Goal: Information Seeking & Learning: Learn about a topic

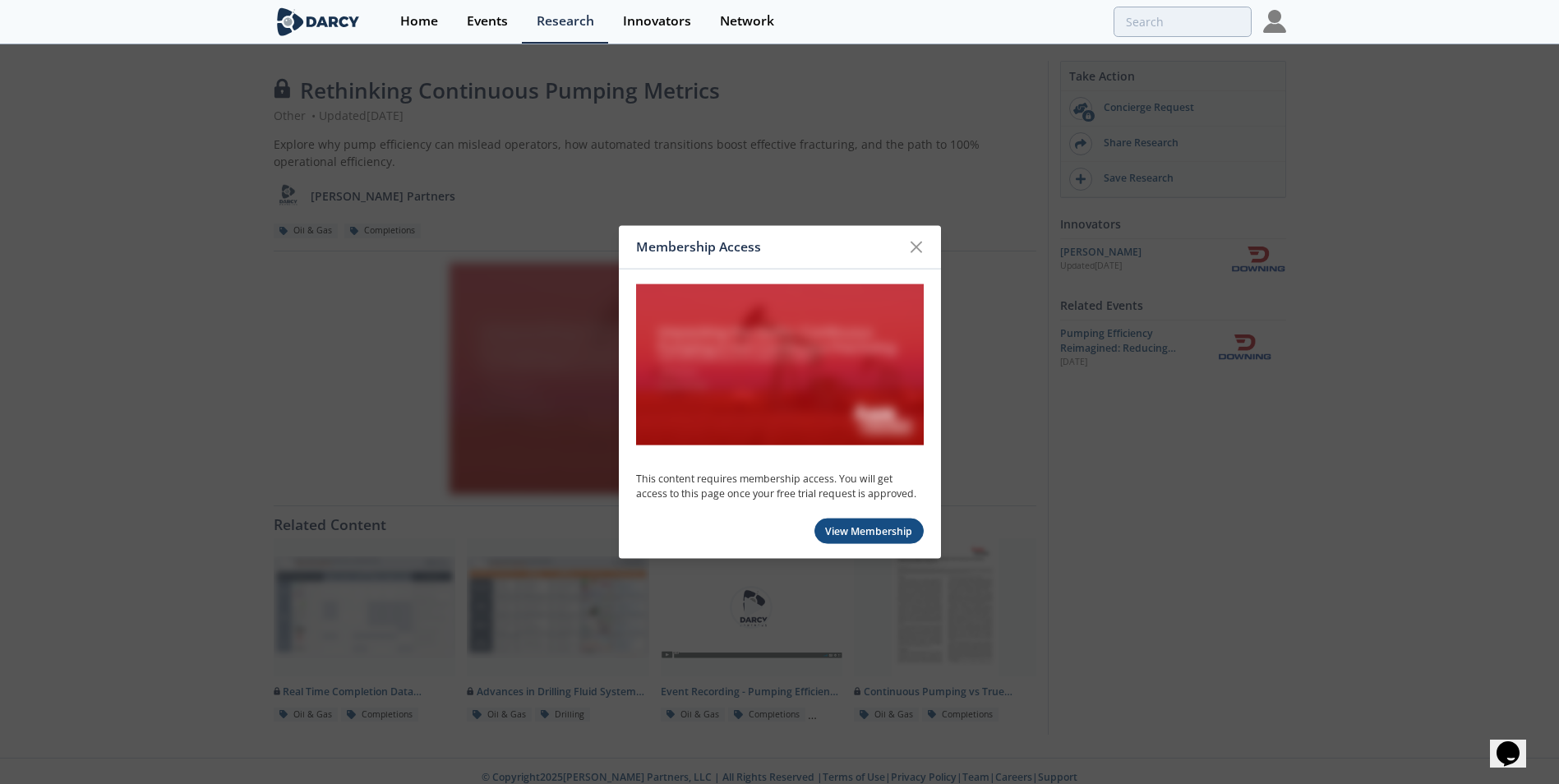
click at [764, 373] on img at bounding box center [779, 365] width 287 height 162
click at [919, 242] on icon at bounding box center [915, 247] width 20 height 20
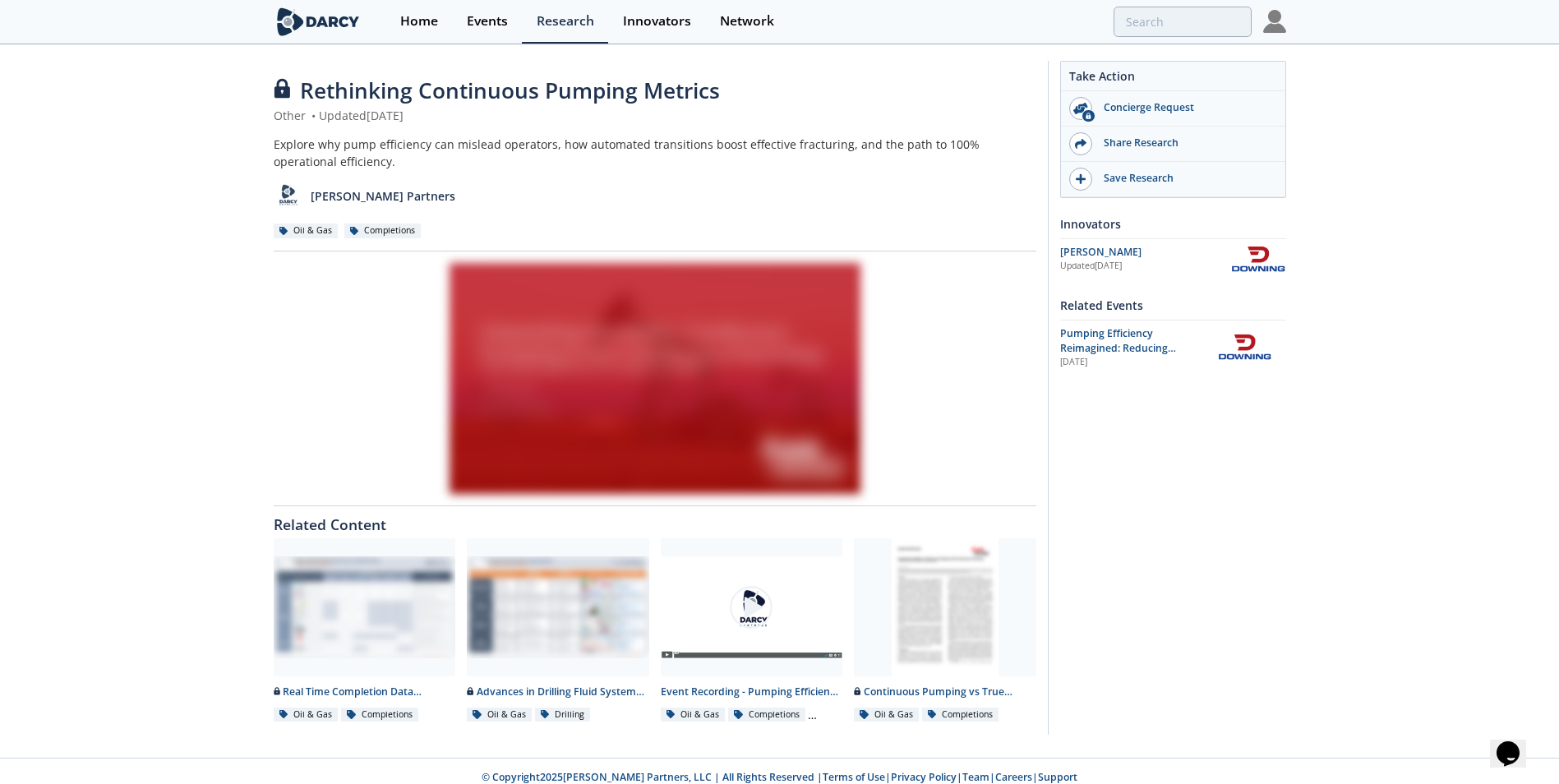
click at [1246, 260] on img at bounding box center [1257, 259] width 55 height 29
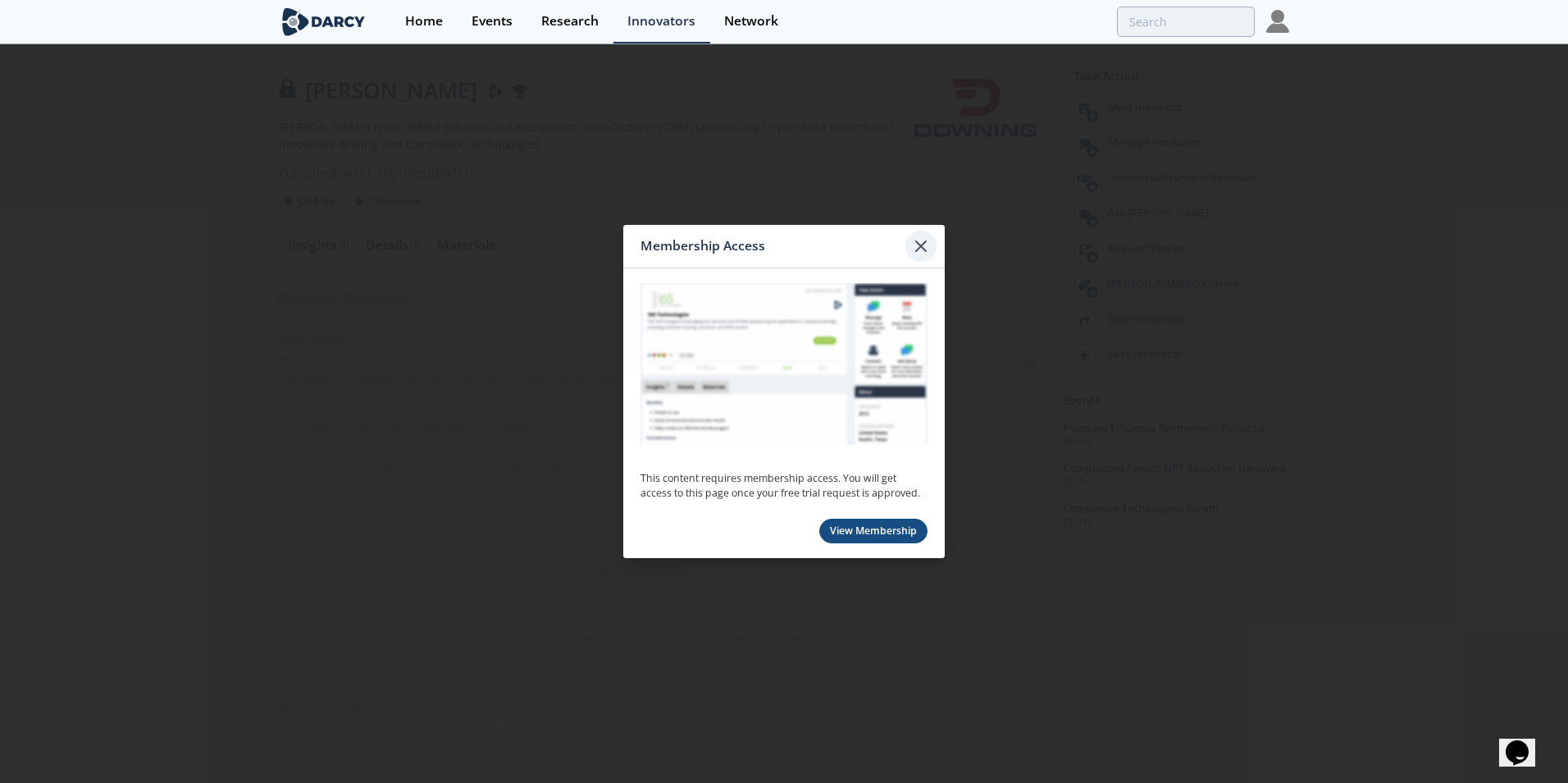
click at [922, 245] on icon at bounding box center [921, 246] width 10 height 10
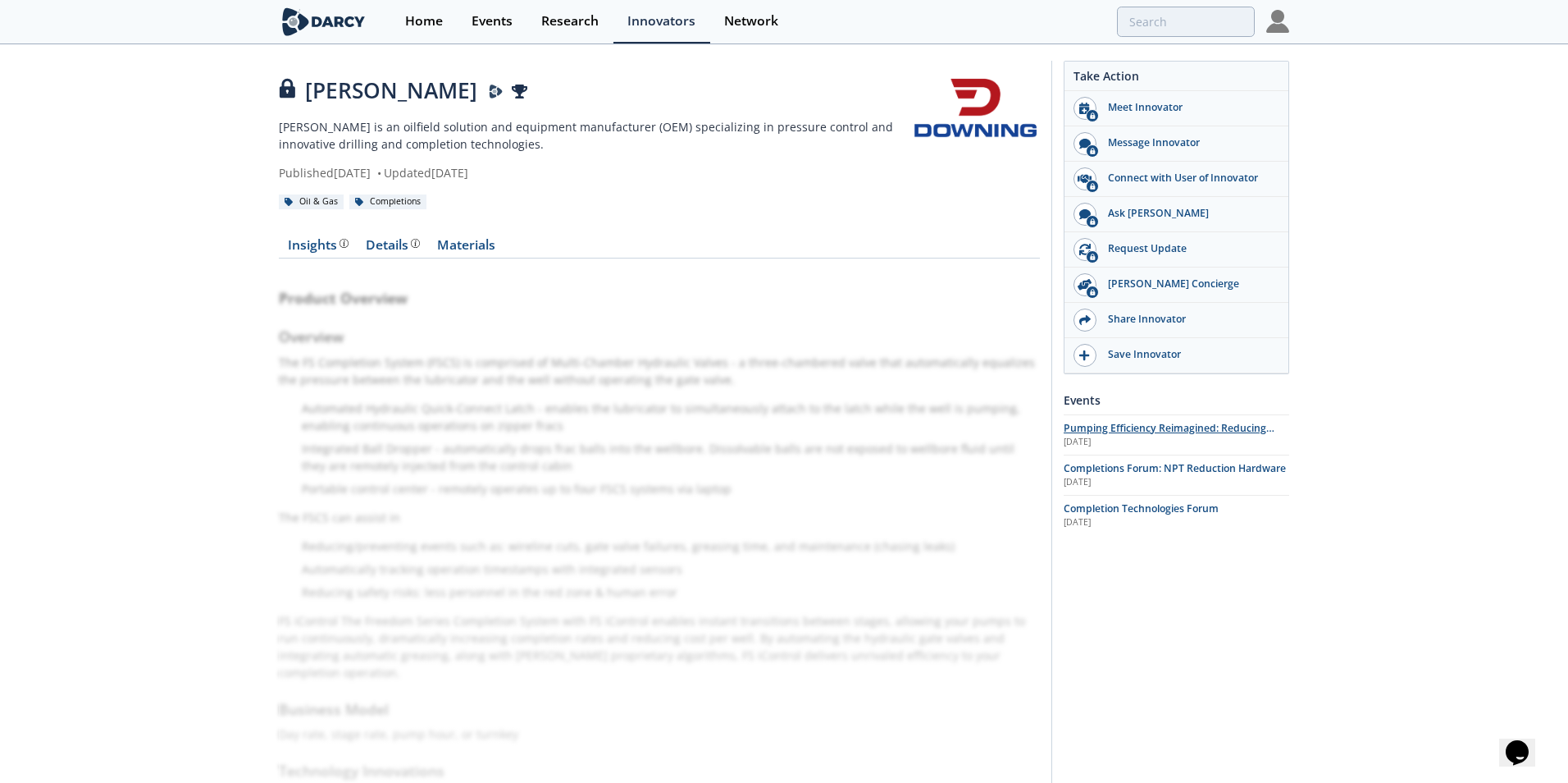
click at [1166, 433] on span "Pumping Efficiency Reimagined: Reducing Downtime in [PERSON_NAME] Muerta Comple…" at bounding box center [1169, 443] width 211 height 44
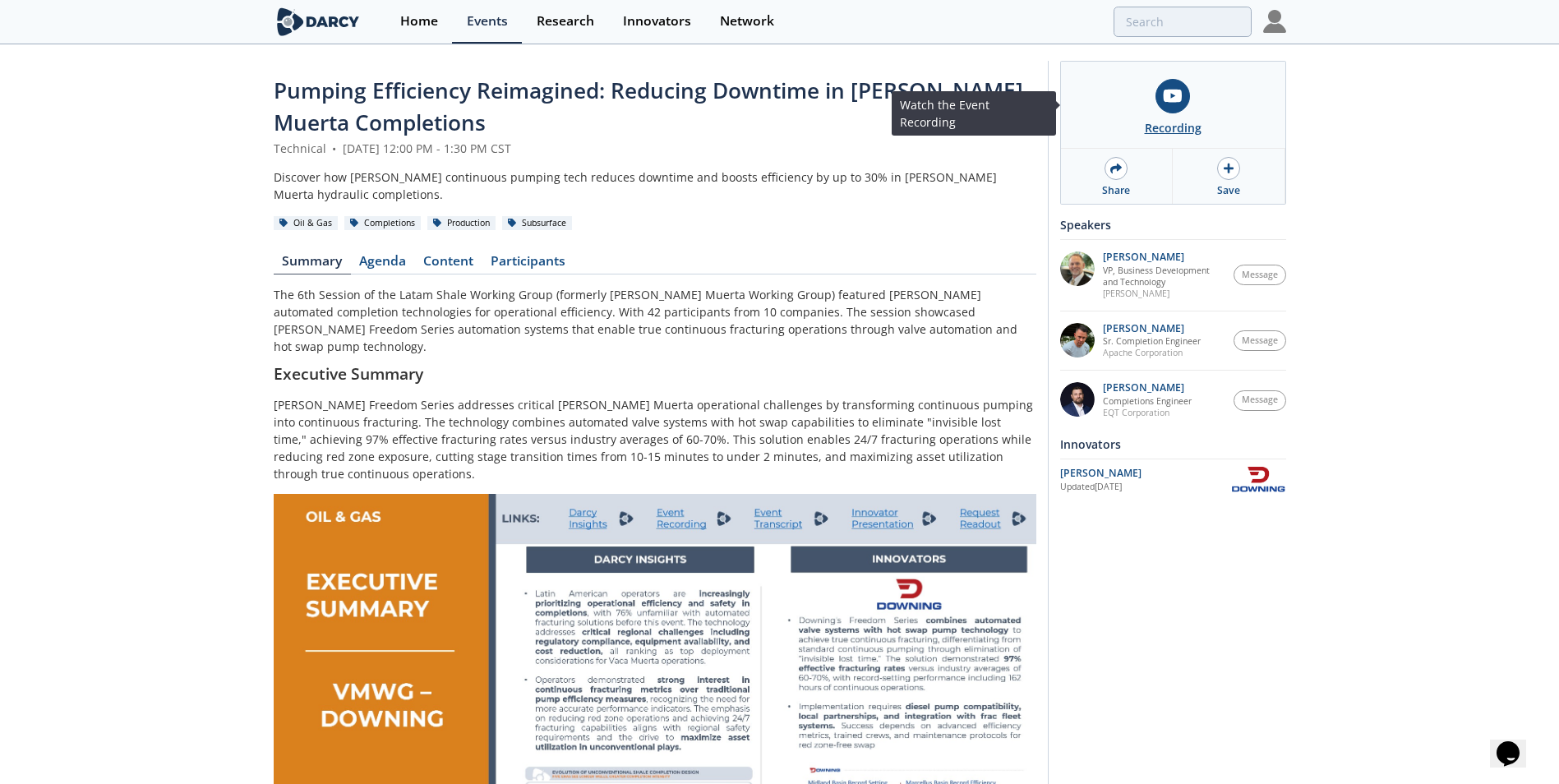
click at [1169, 95] on icon at bounding box center [1172, 95] width 18 height 13
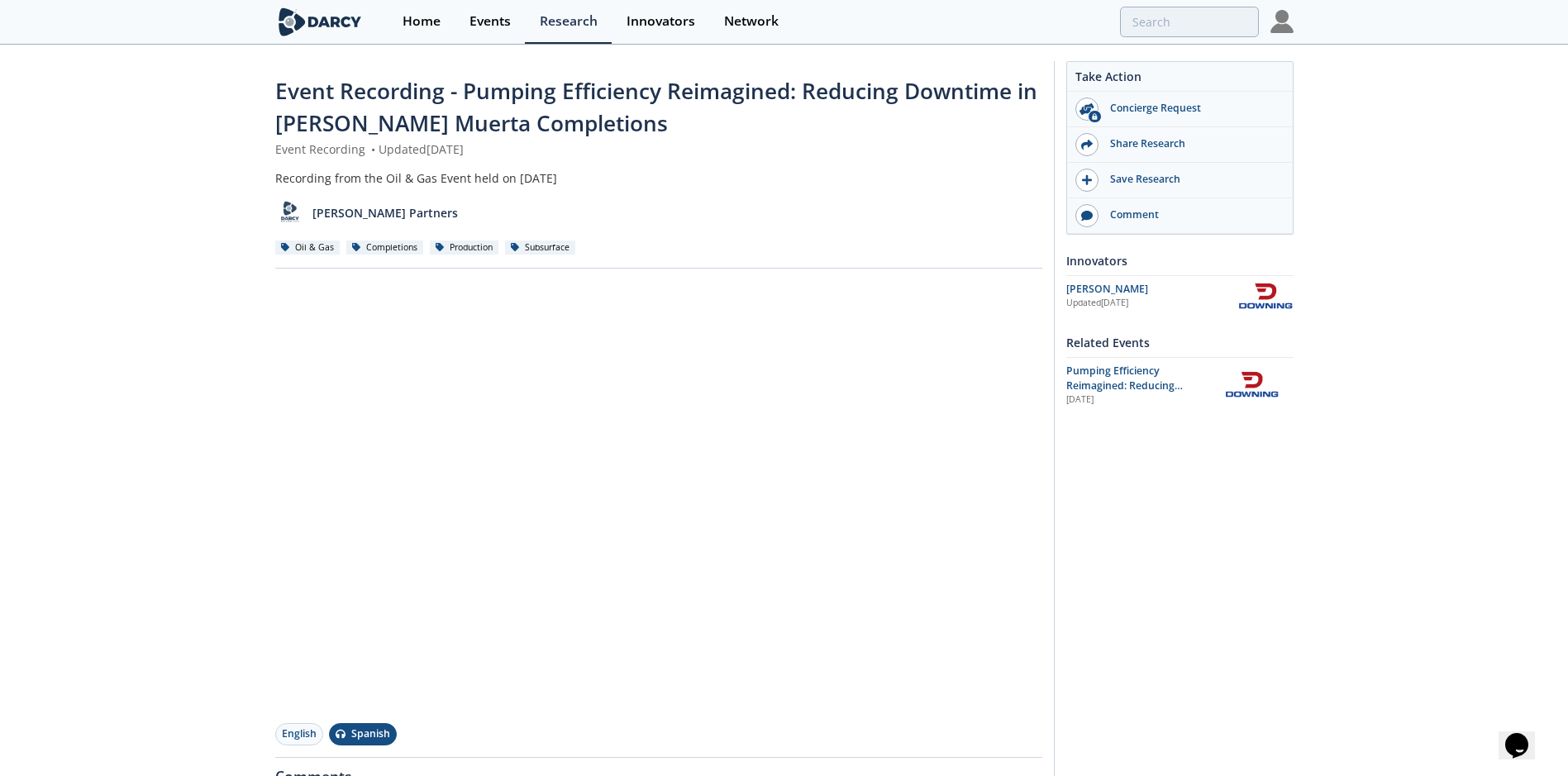
click at [371, 741] on button "Spanish" at bounding box center [363, 734] width 68 height 22
click at [371, 737] on button "Spanish" at bounding box center [363, 734] width 68 height 22
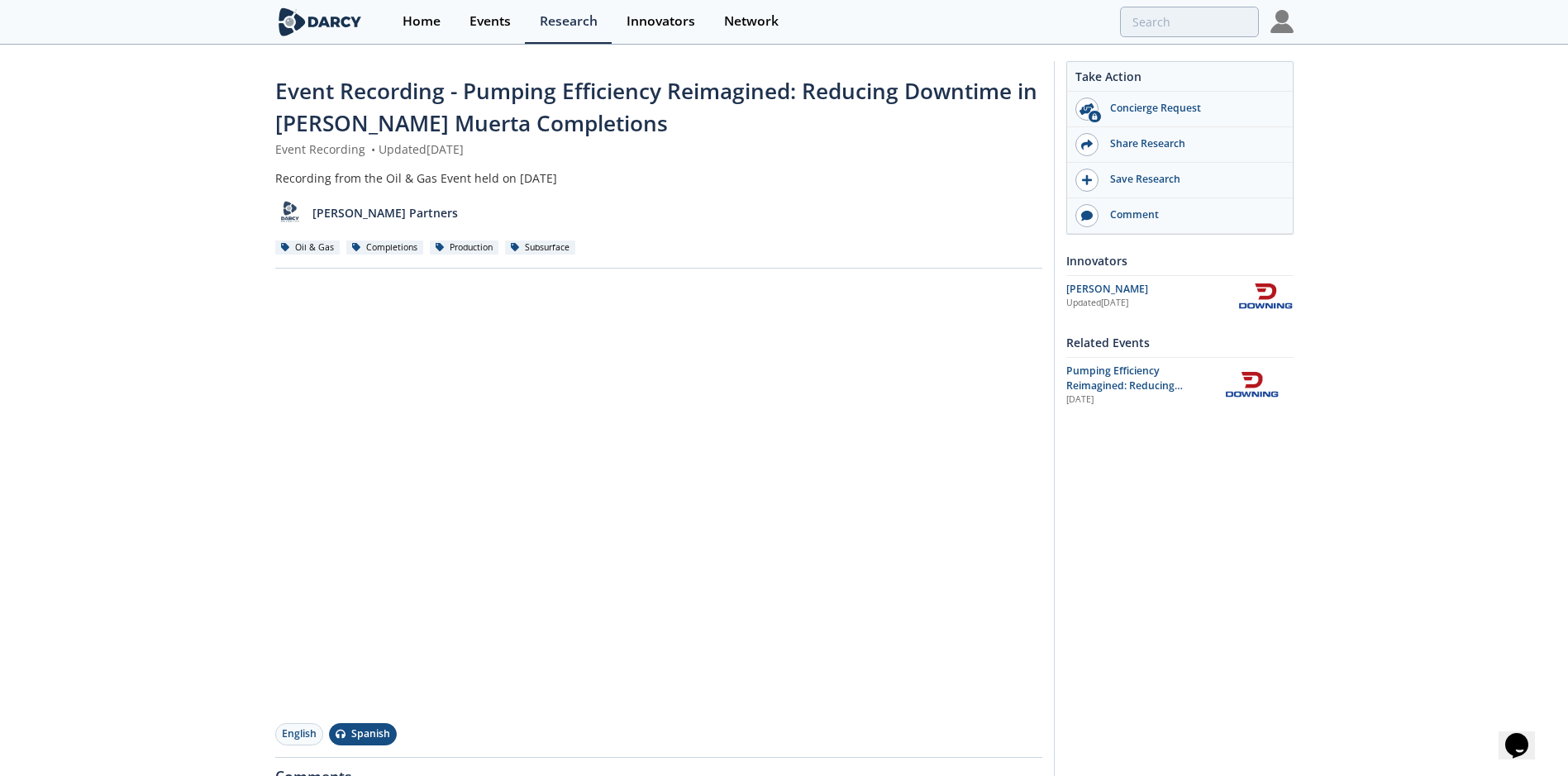
click at [371, 737] on button "Spanish" at bounding box center [363, 734] width 68 height 22
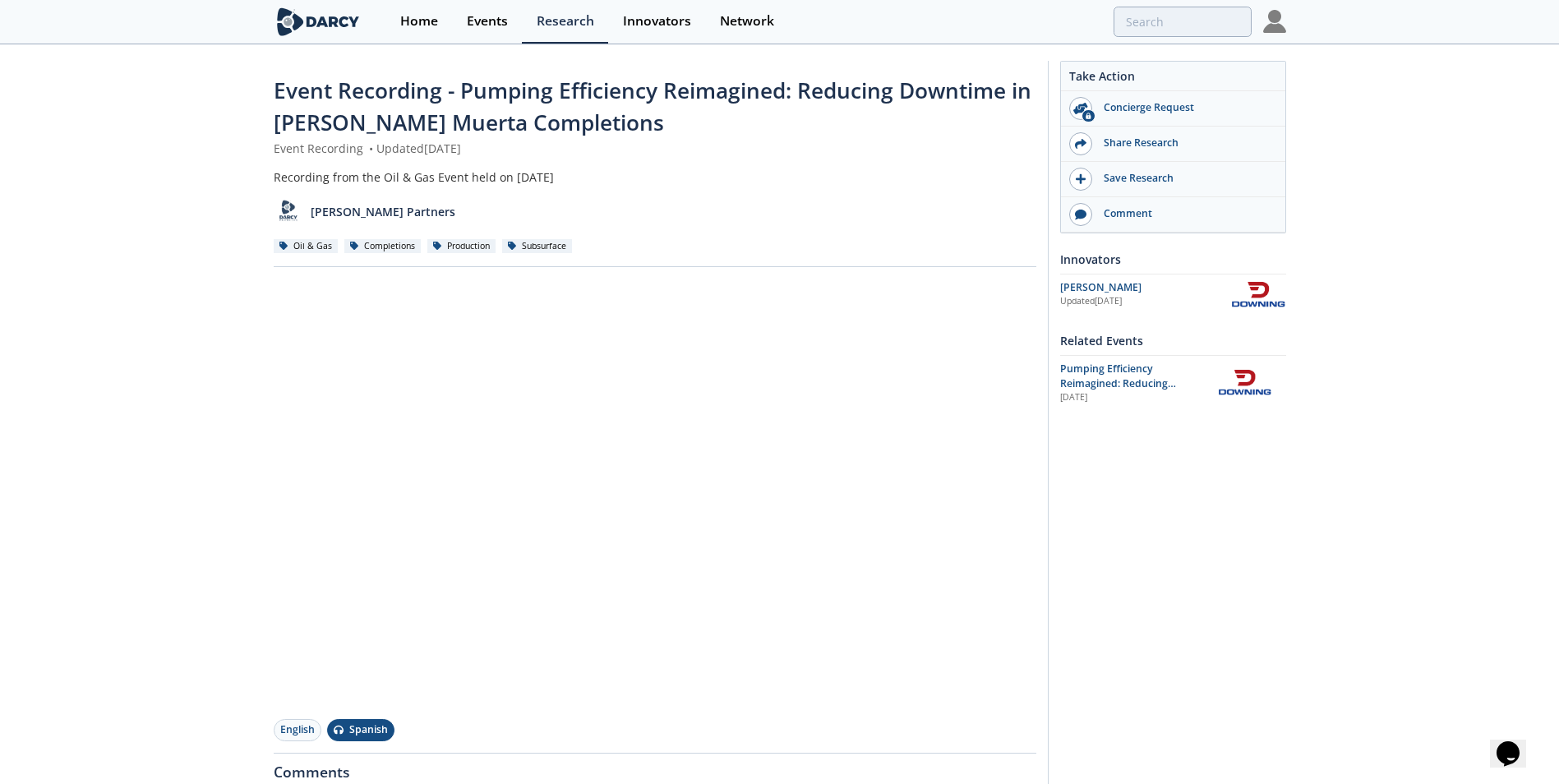
click at [354, 724] on button "Spanish" at bounding box center [361, 729] width 67 height 22
click at [294, 728] on button "English" at bounding box center [297, 729] width 48 height 22
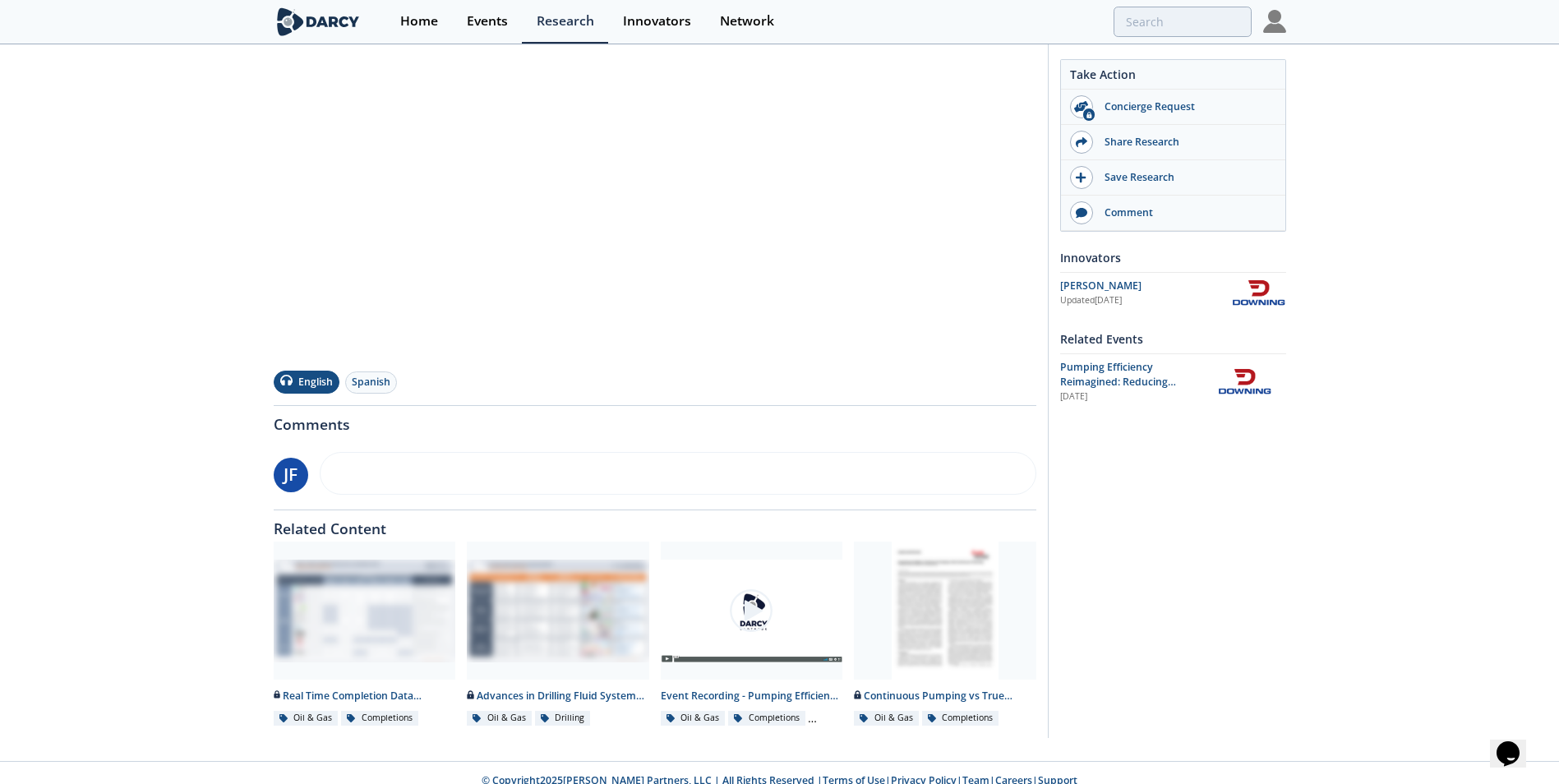
scroll to position [365, 0]
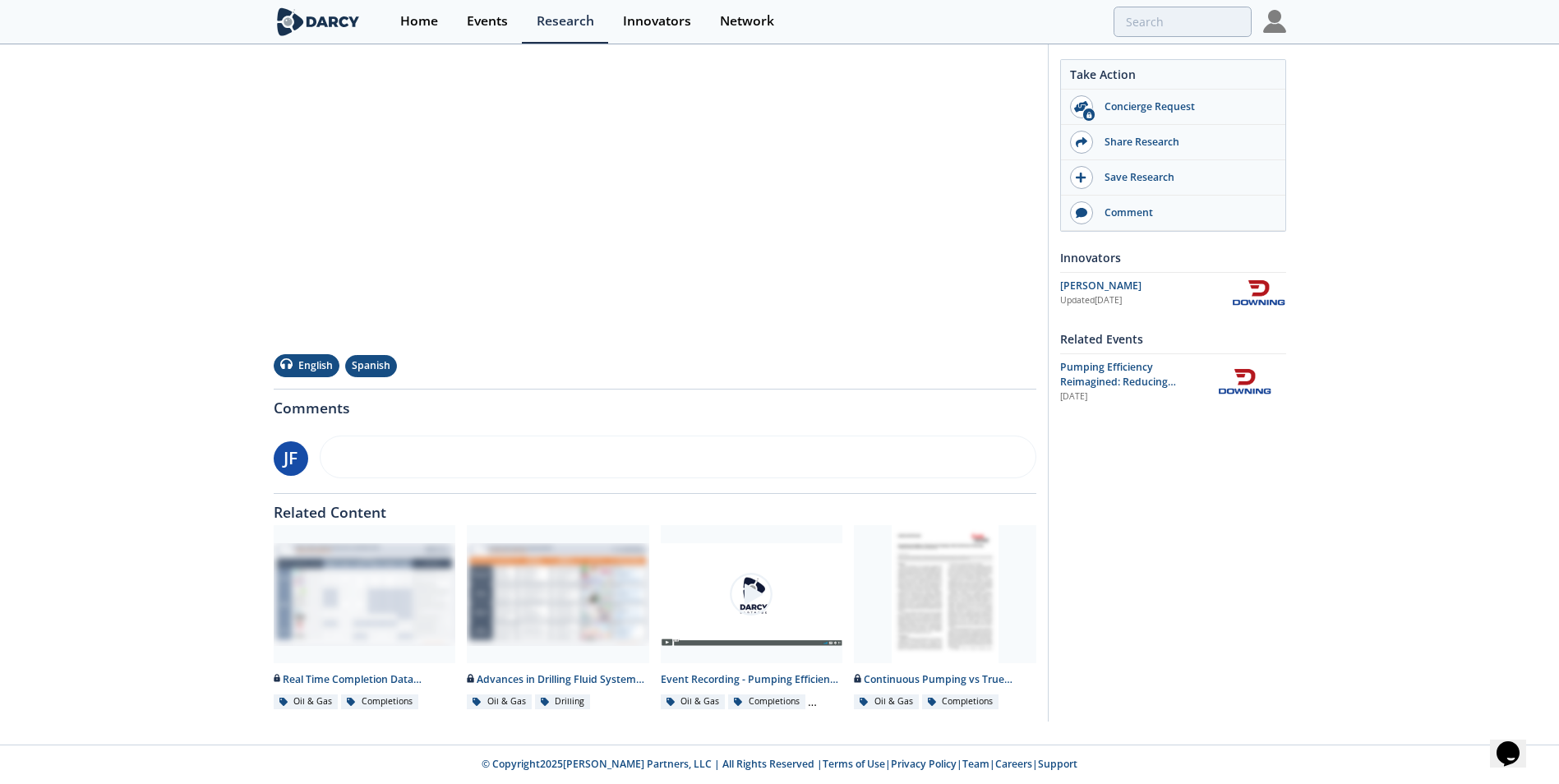
click at [377, 363] on button "Spanish" at bounding box center [371, 366] width 52 height 22
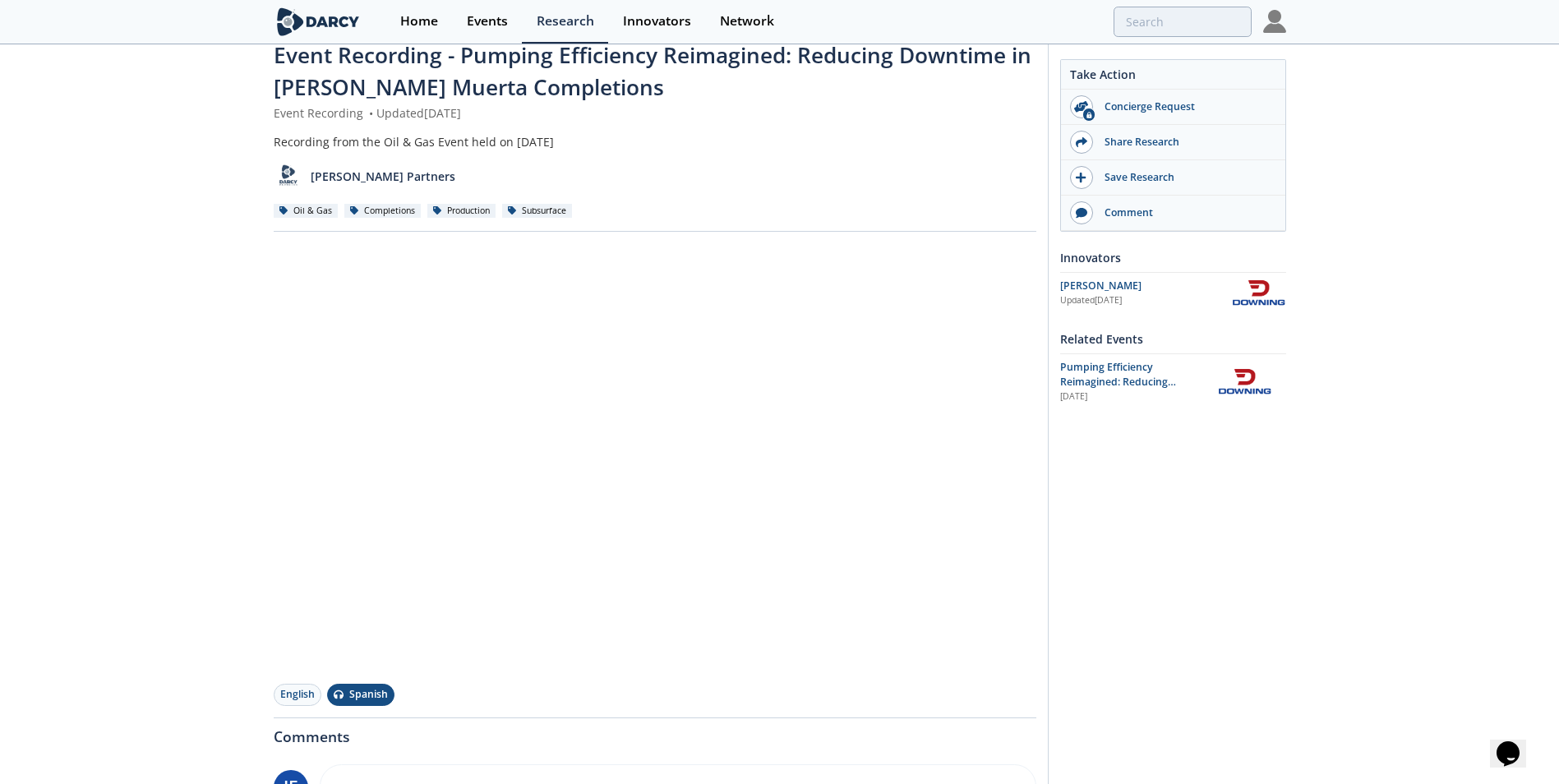
scroll to position [0, 0]
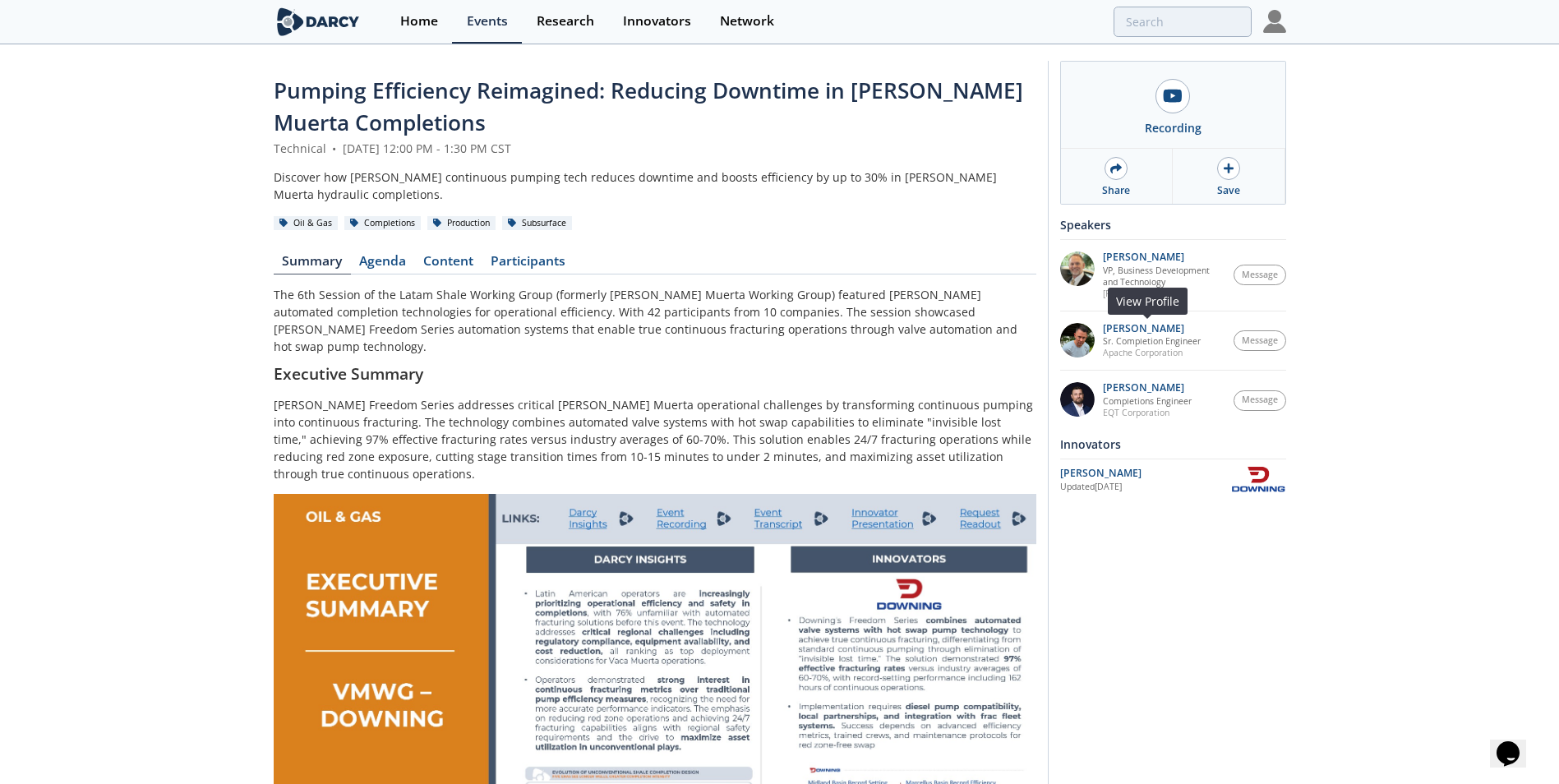
click at [1137, 343] on p "Sr. Completion Engineer" at bounding box center [1152, 340] width 98 height 11
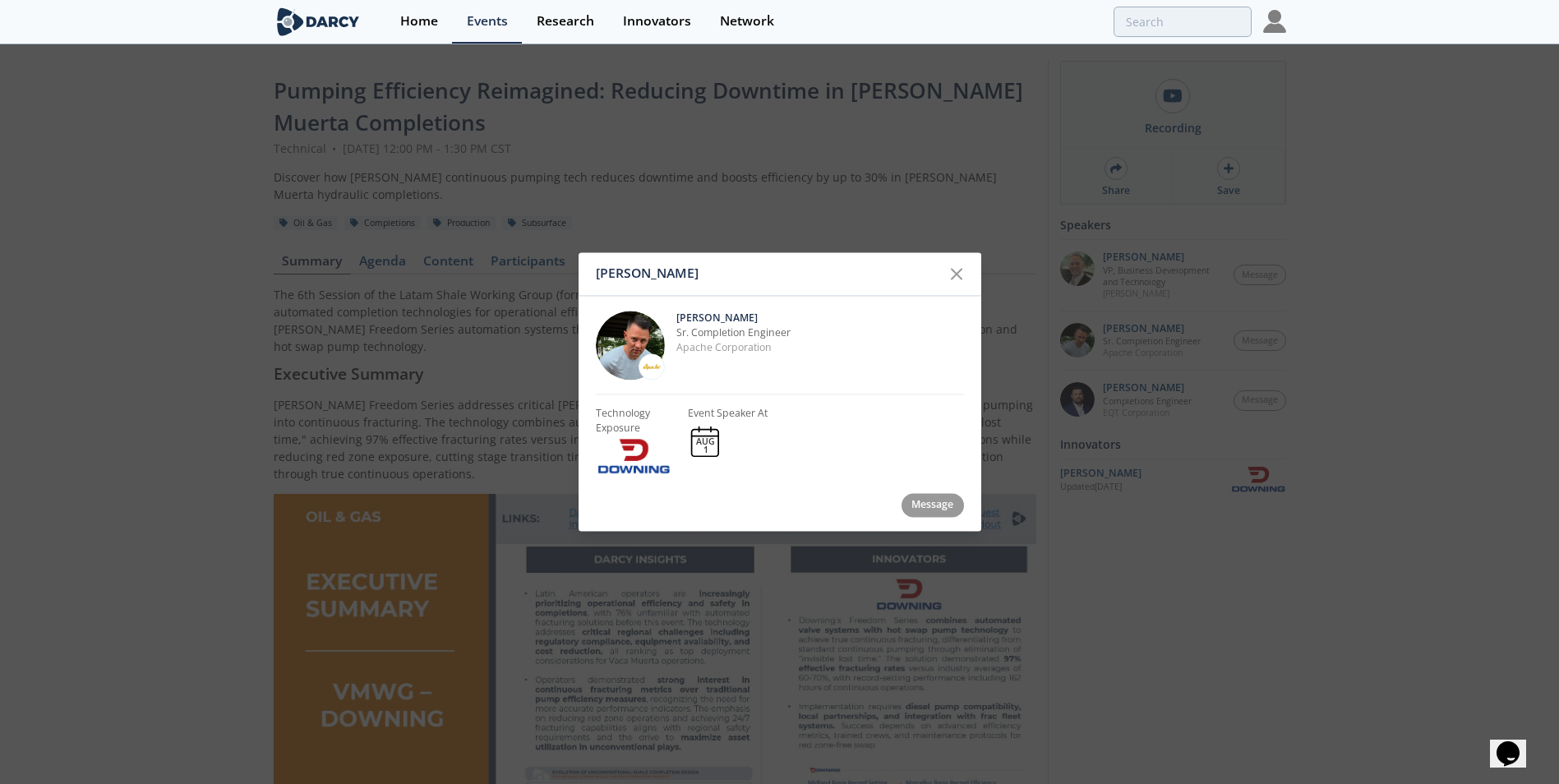
click at [628, 343] on img at bounding box center [630, 344] width 69 height 69
click at [624, 465] on img at bounding box center [633, 456] width 76 height 39
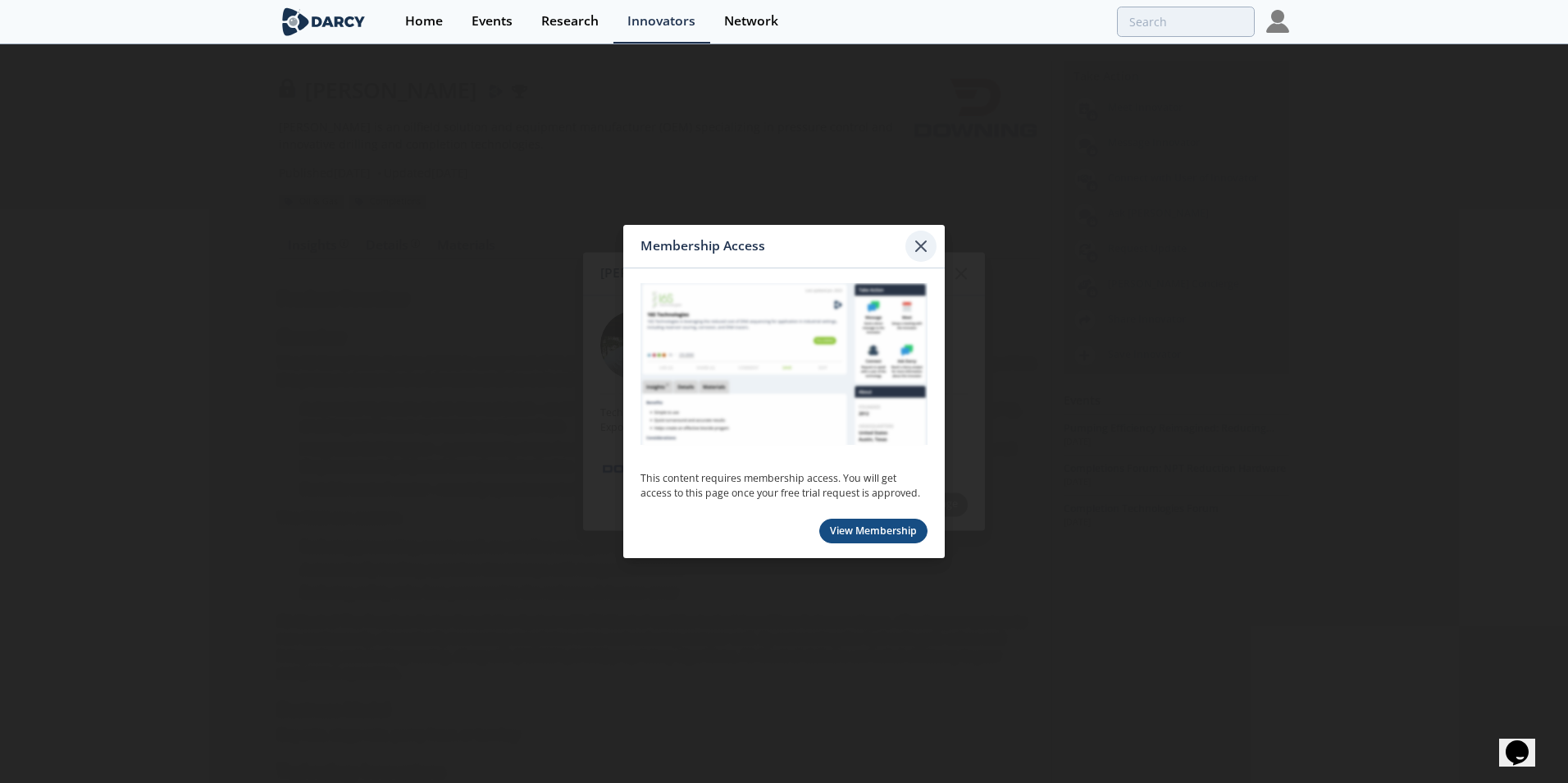
click at [920, 245] on icon at bounding box center [921, 246] width 10 height 10
